Goal: Information Seeking & Learning: Learn about a topic

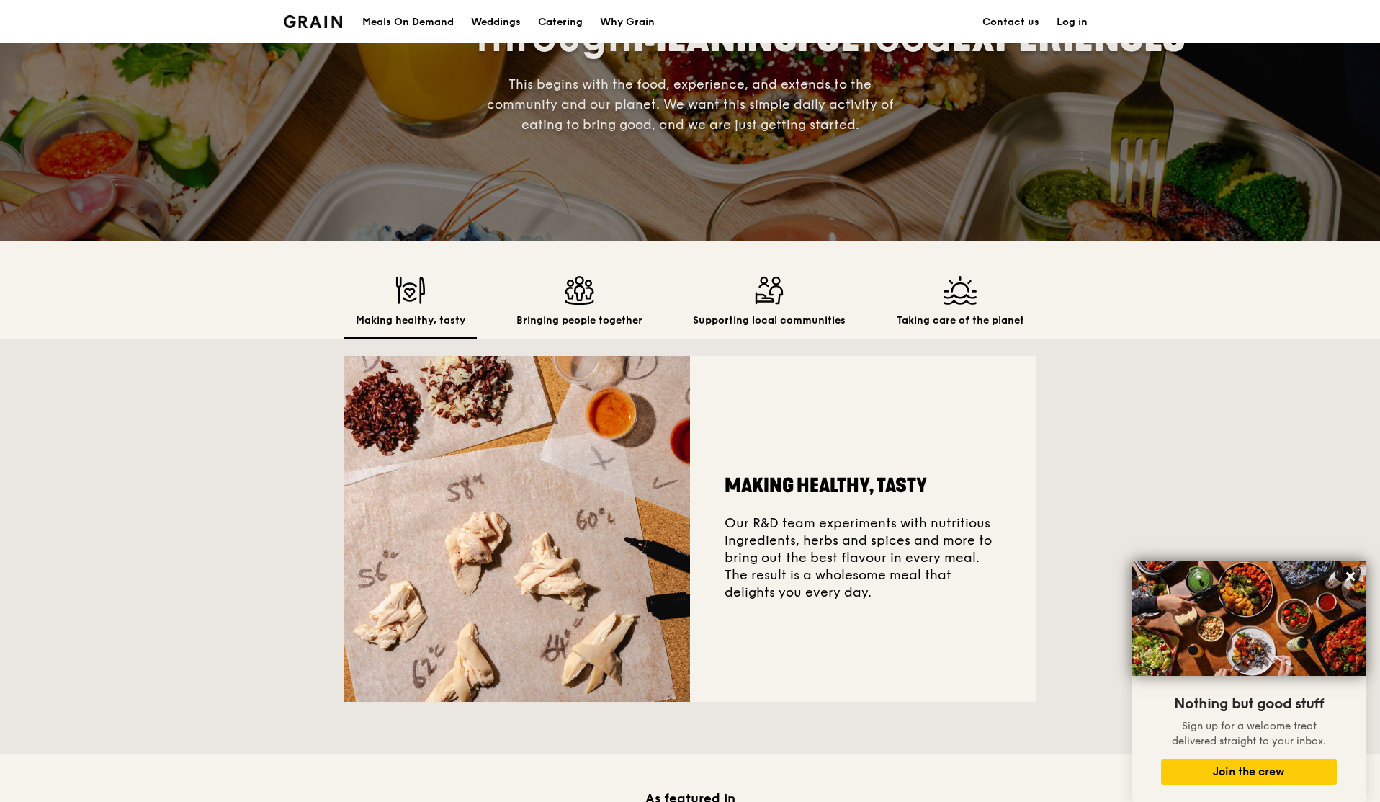
scroll to position [769, 0]
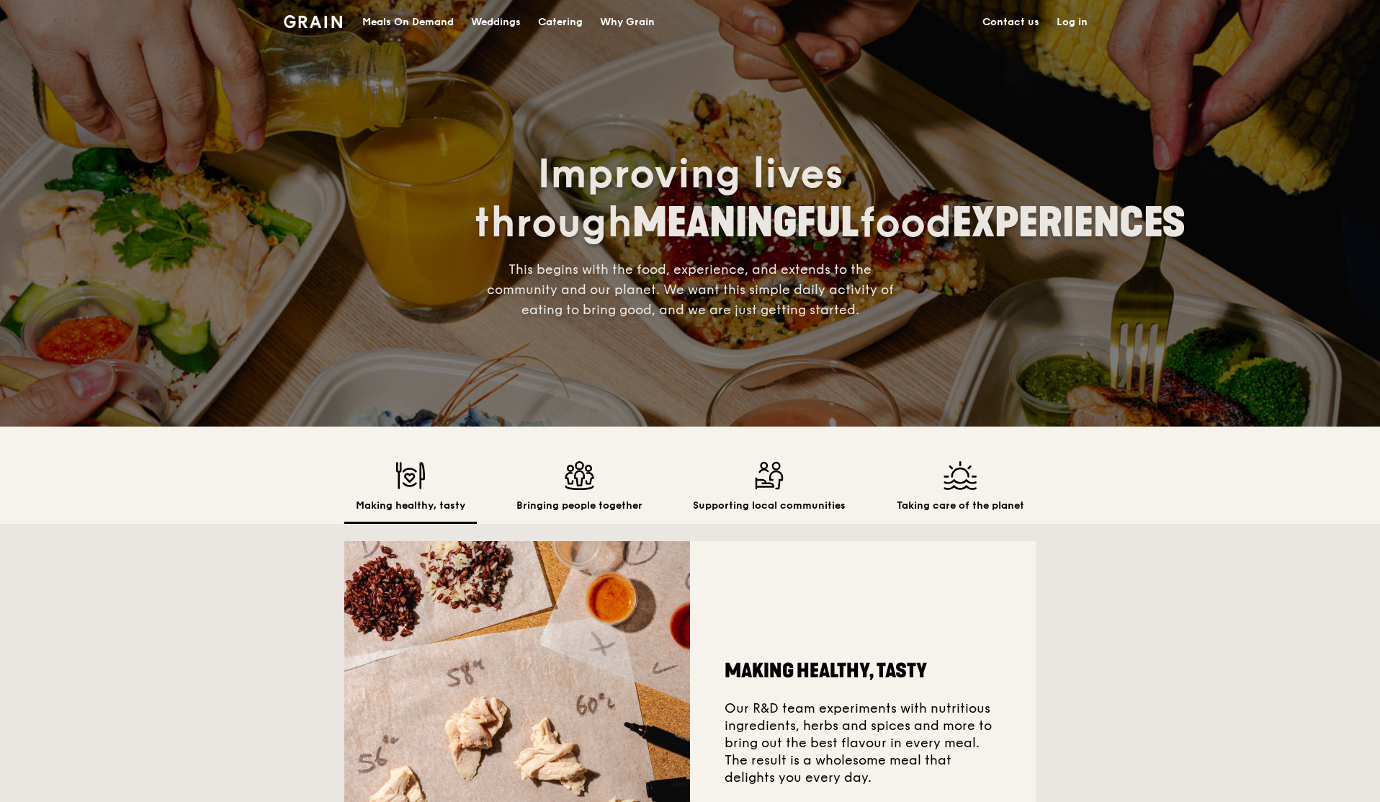
scroll to position [212, 0]
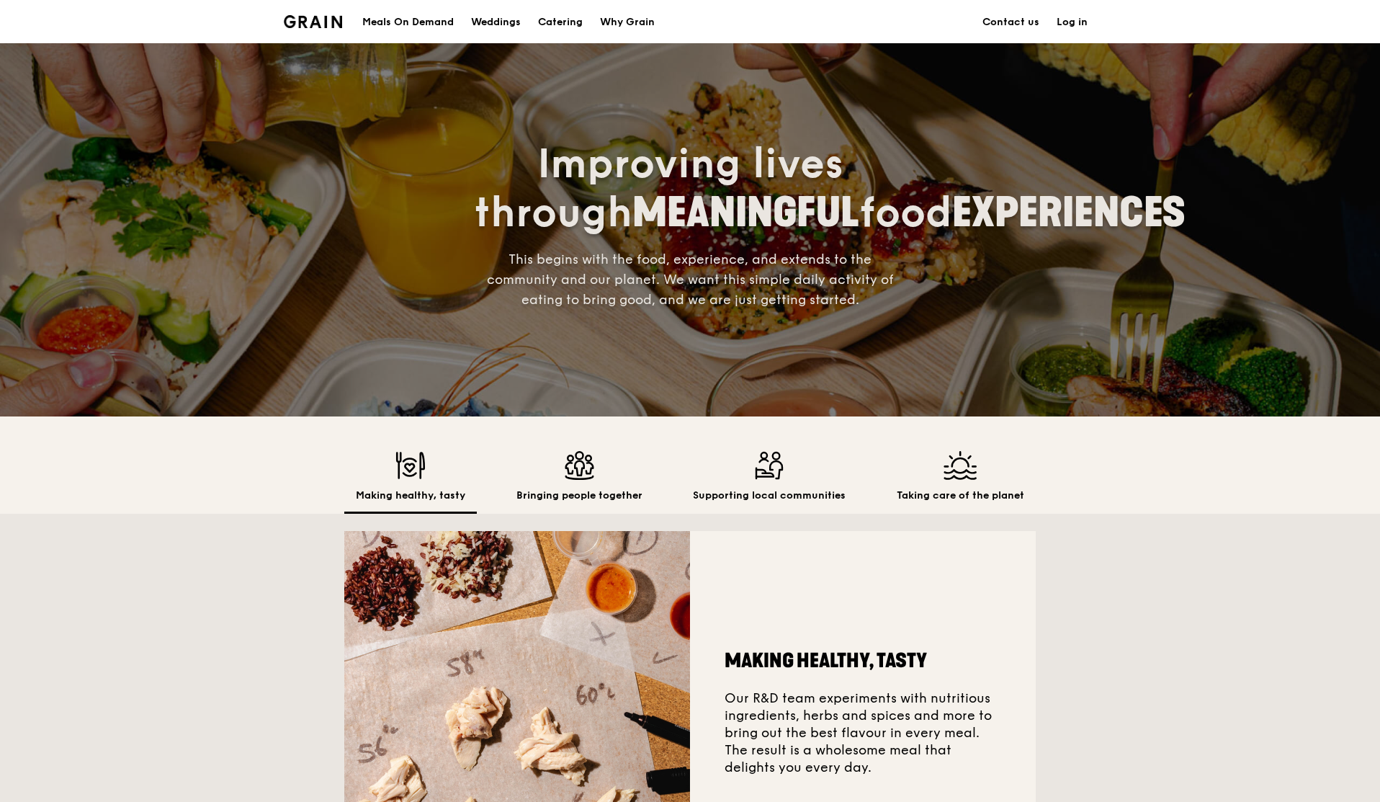
scroll to position [9, 0]
click at [412, 246] on div "Improving lives through MEANINGFUL food EXPERIENCES This begins with the food, …" at bounding box center [690, 225] width 807 height 383
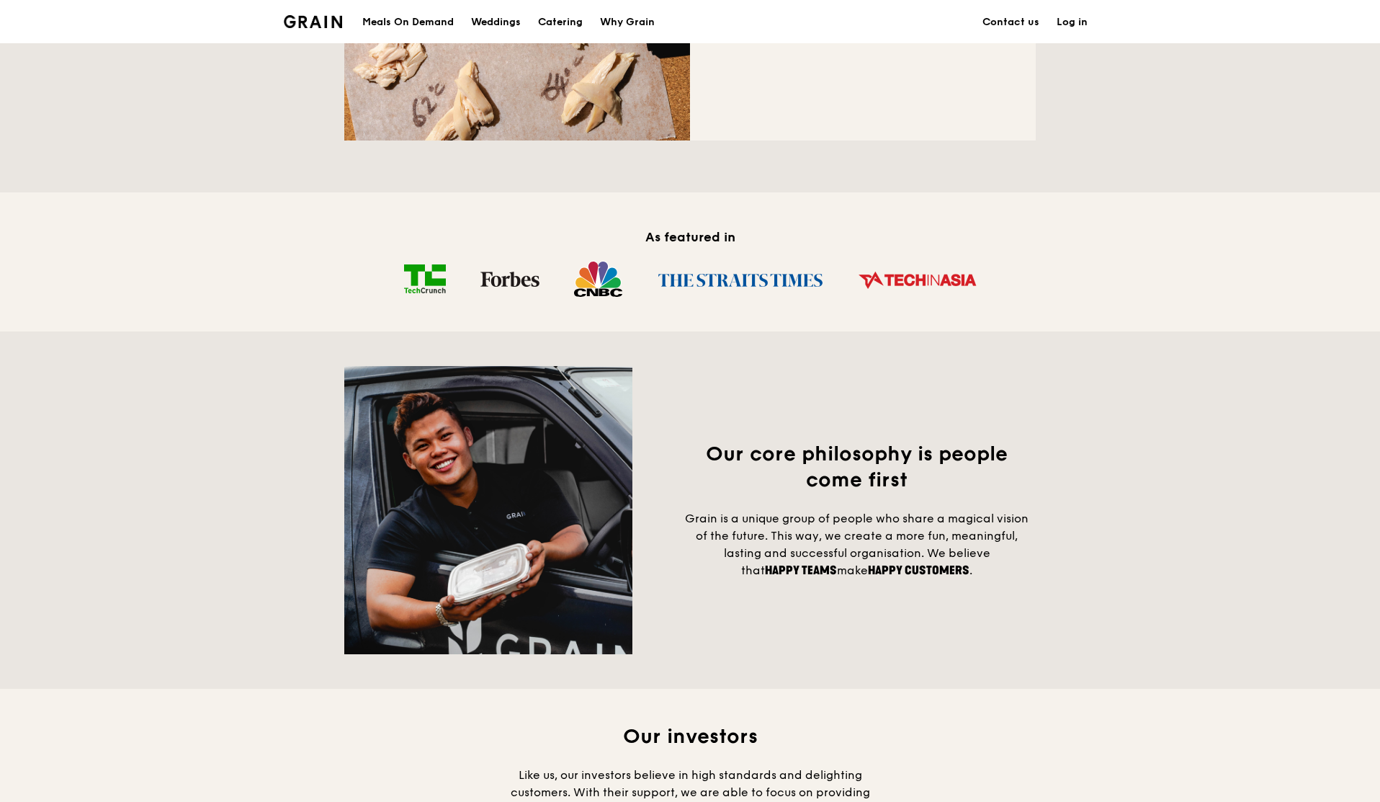
scroll to position [883, 0]
